Goal: Find specific page/section: Find specific page/section

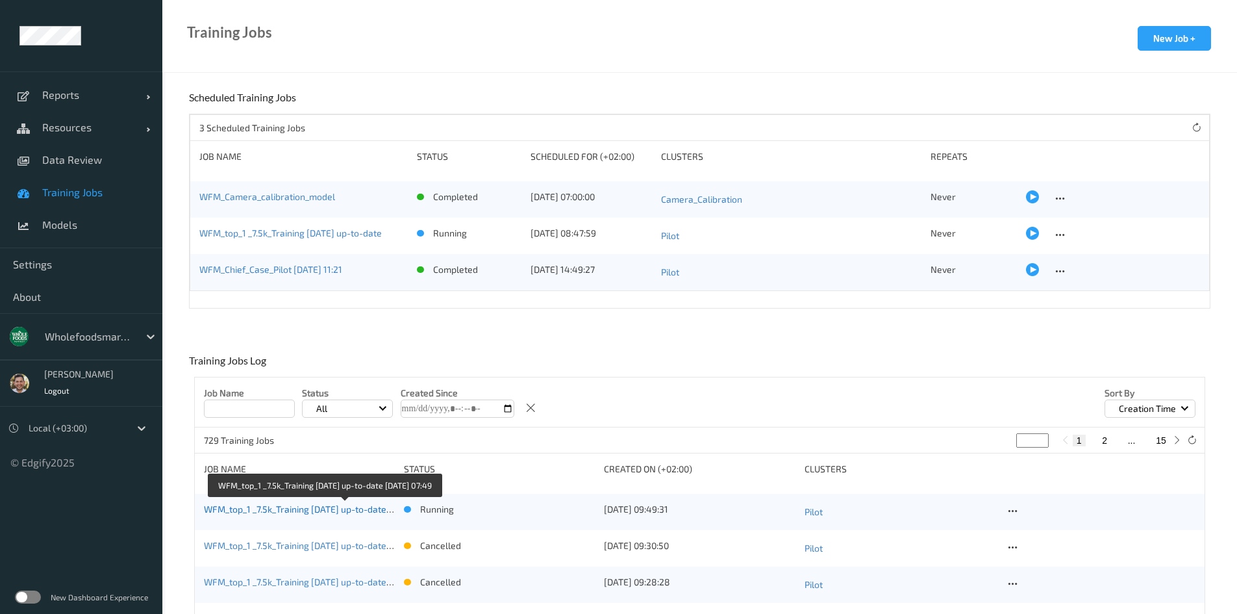
click at [327, 511] on link "WFM_top_1 _7.5k_Training [DATE] up-to-date [DATE] 07:49" at bounding box center [322, 508] width 237 height 11
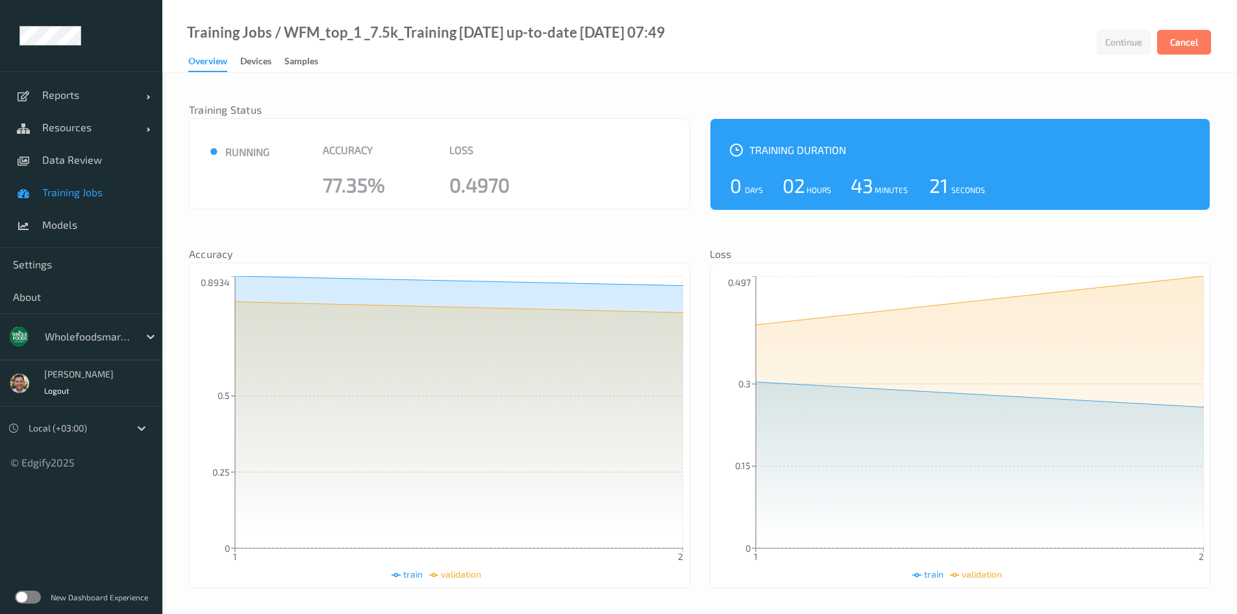
click at [74, 346] on div "wholefoodsmarket" at bounding box center [88, 336] width 101 height 21
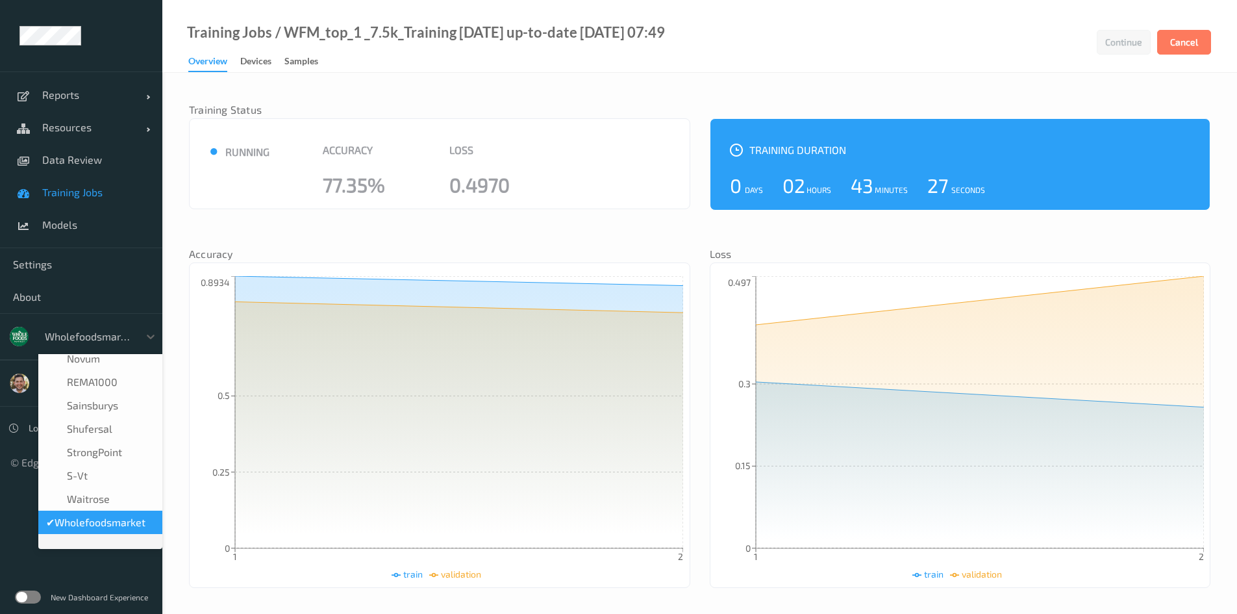
scroll to position [318, 0]
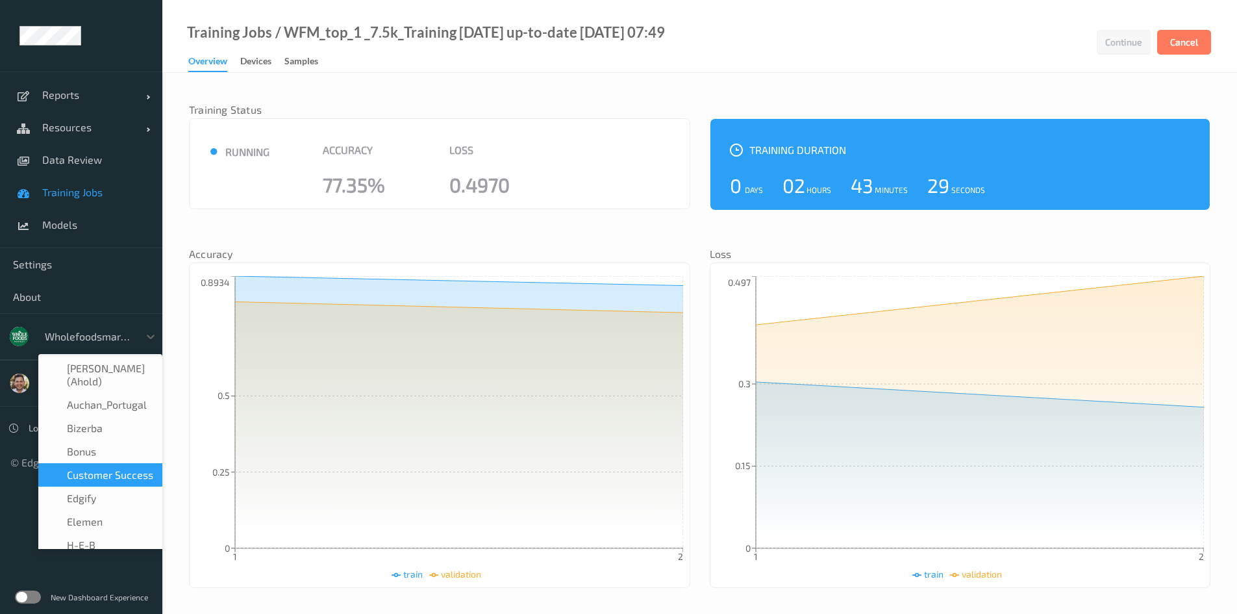
click at [88, 468] on span "Customer Success" at bounding box center [110, 474] width 86 height 13
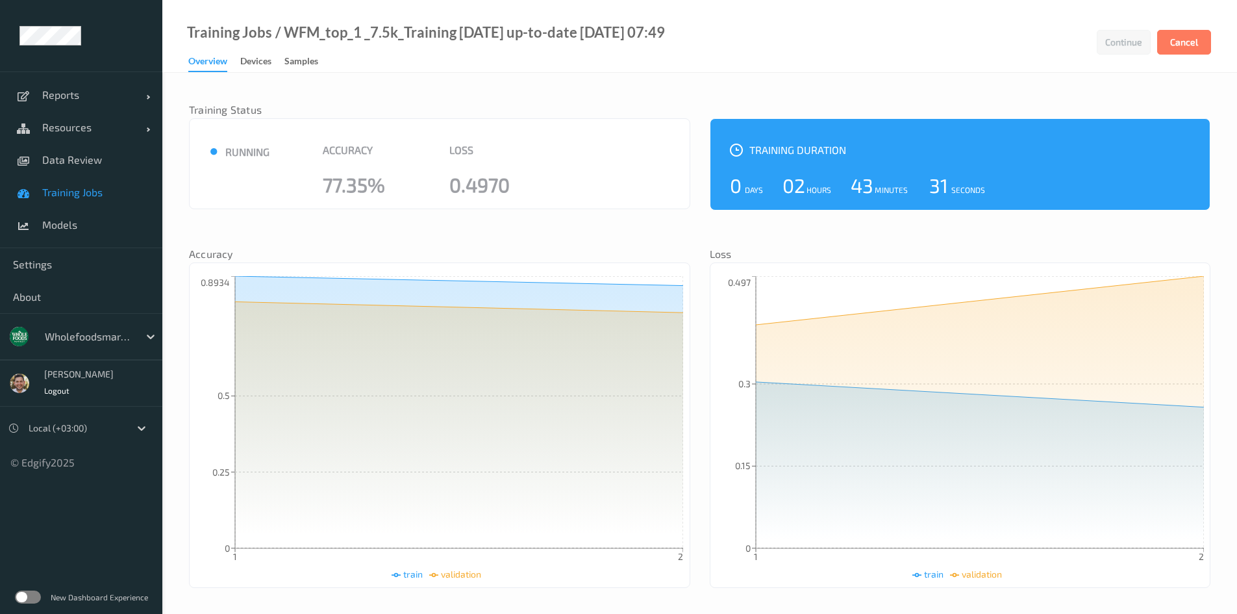
click at [22, 596] on label at bounding box center [28, 596] width 26 height 13
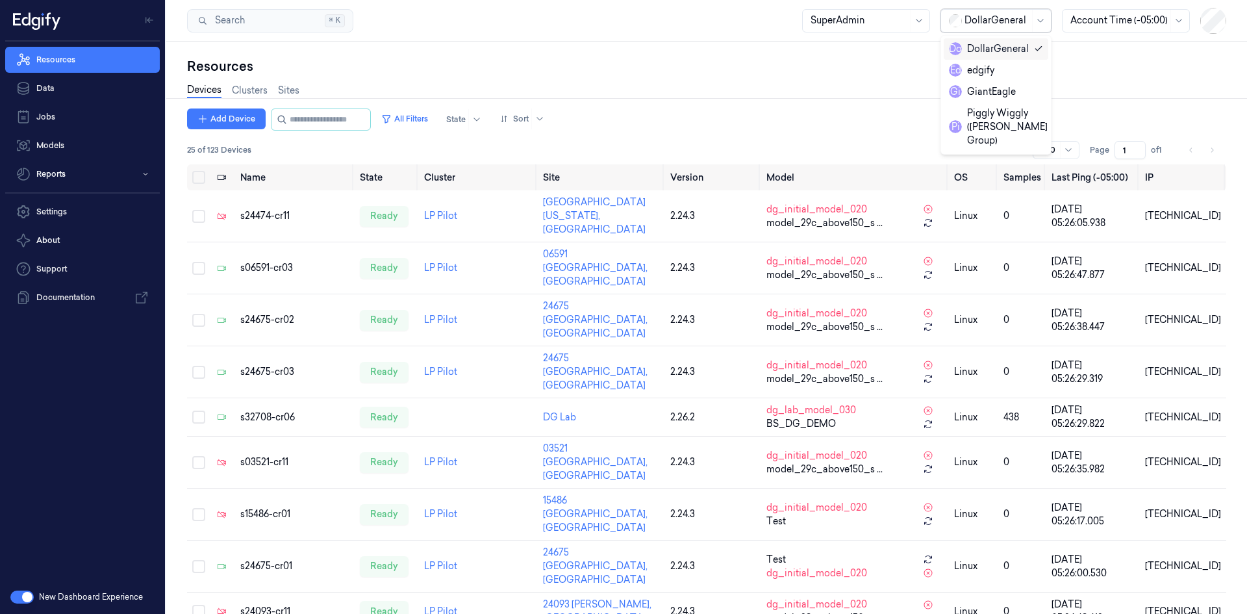
click at [974, 24] on div at bounding box center [997, 21] width 65 height 14
click at [797, 96] on div "Devices Clusters Sites" at bounding box center [706, 91] width 1039 height 33
click at [427, 113] on button "All Filters" at bounding box center [404, 118] width 57 height 21
